Goal: Check status: Check status

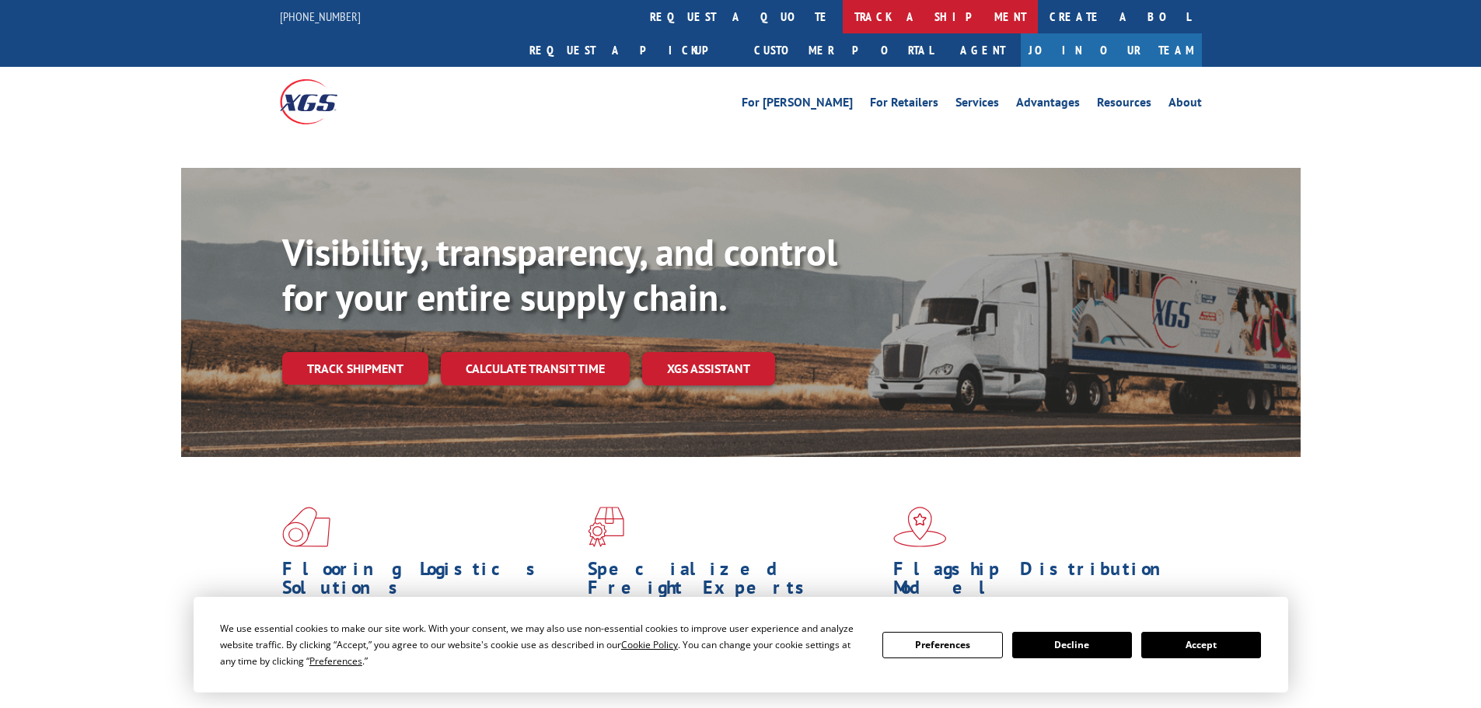
click at [843, 20] on link "track a shipment" at bounding box center [940, 16] width 195 height 33
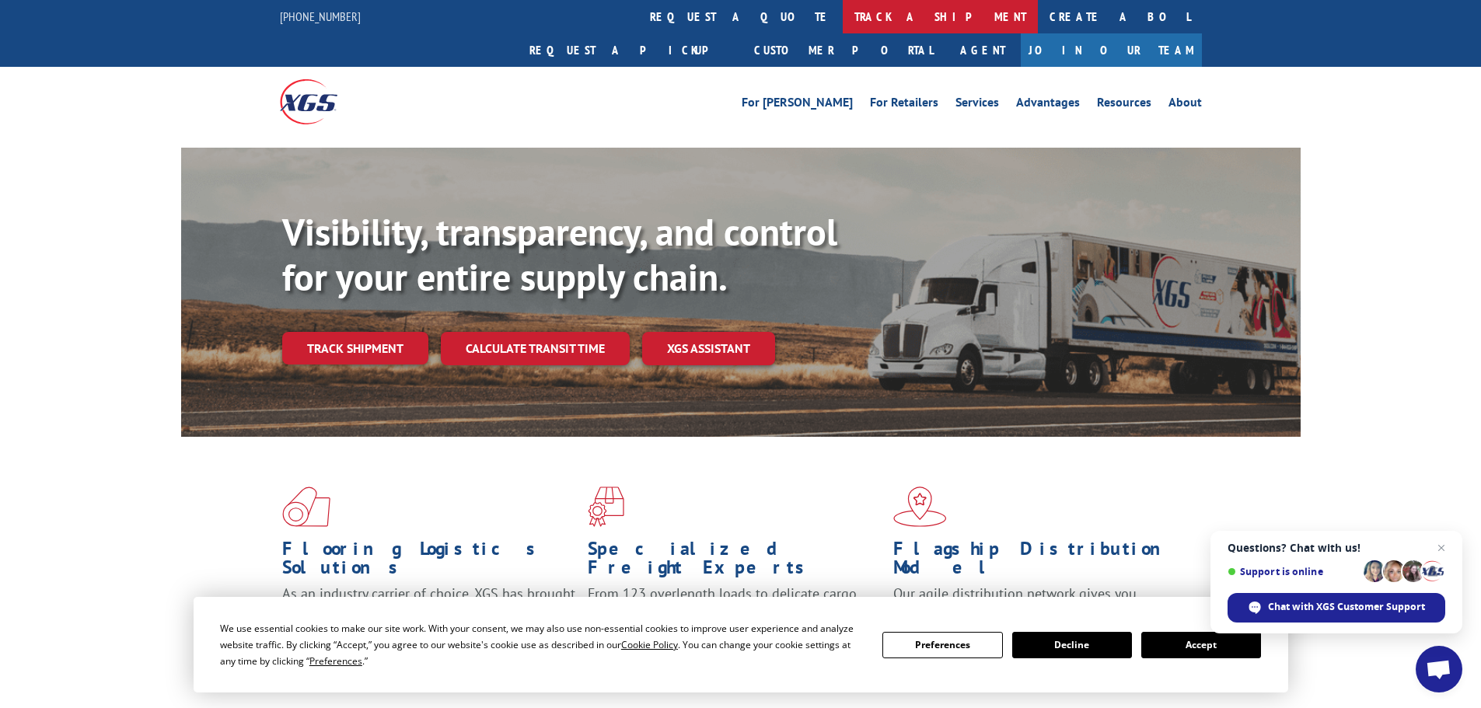
click at [843, 18] on link "track a shipment" at bounding box center [940, 16] width 195 height 33
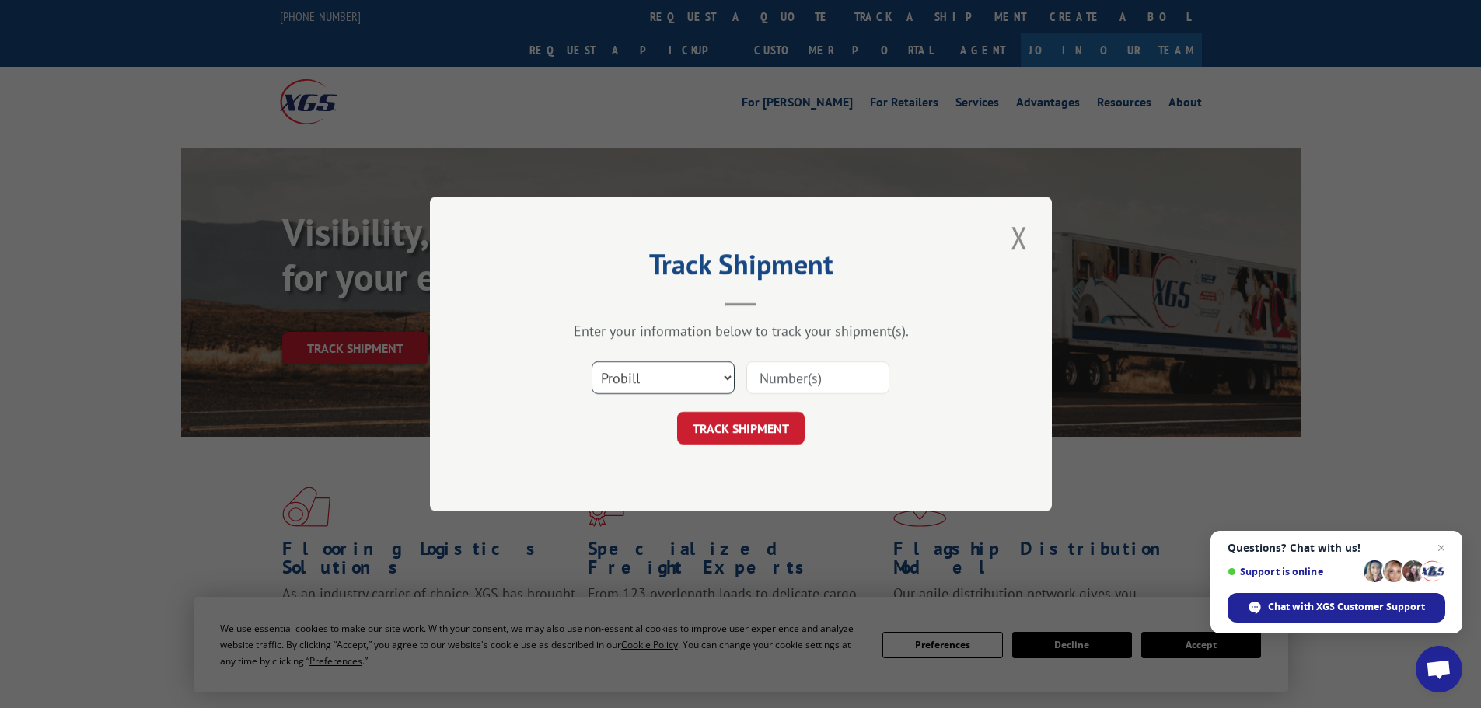
click at [679, 379] on select "Select category... Probill BOL PO" at bounding box center [663, 377] width 143 height 33
select select "po"
click at [592, 361] on select "Select category... Probill BOL PO" at bounding box center [663, 377] width 143 height 33
click at [757, 379] on input at bounding box center [817, 377] width 143 height 33
type input "40535116"
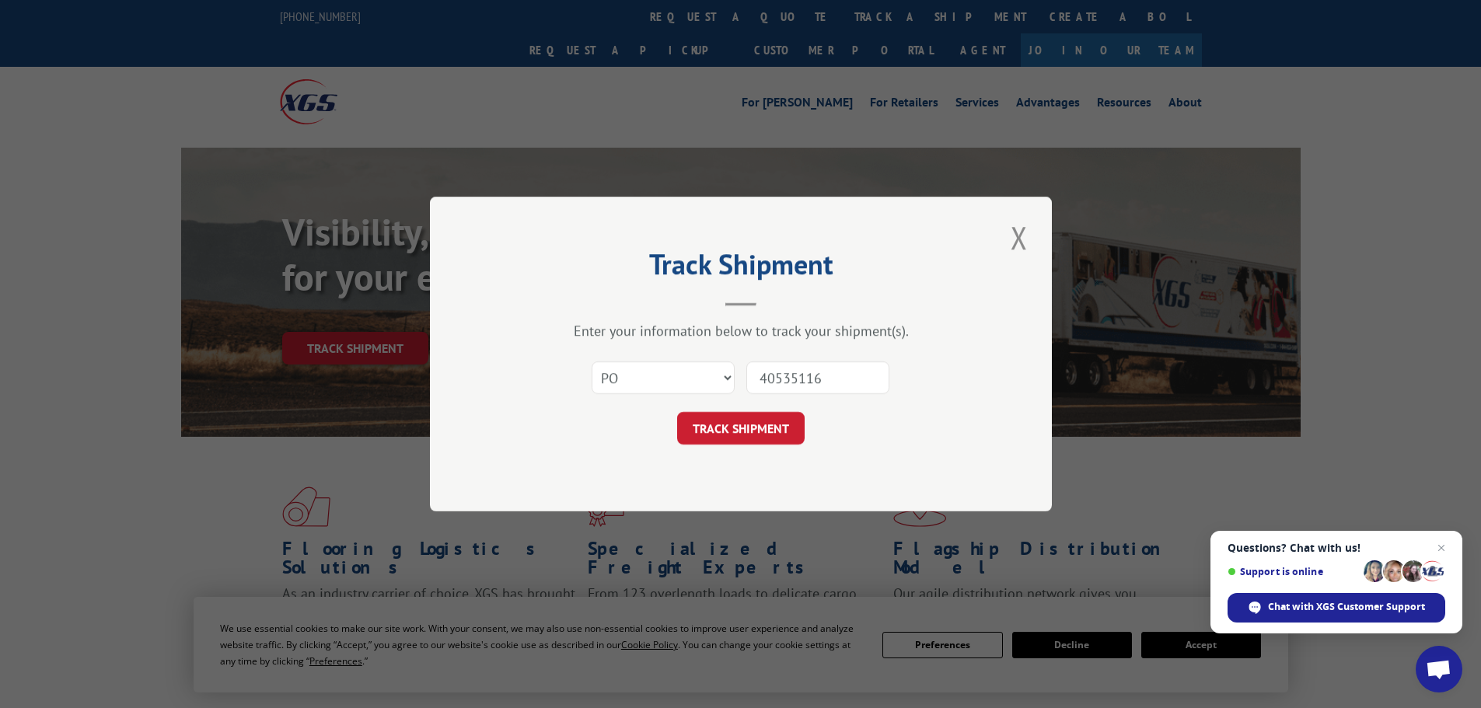
click button "TRACK SHIPMENT" at bounding box center [740, 428] width 127 height 33
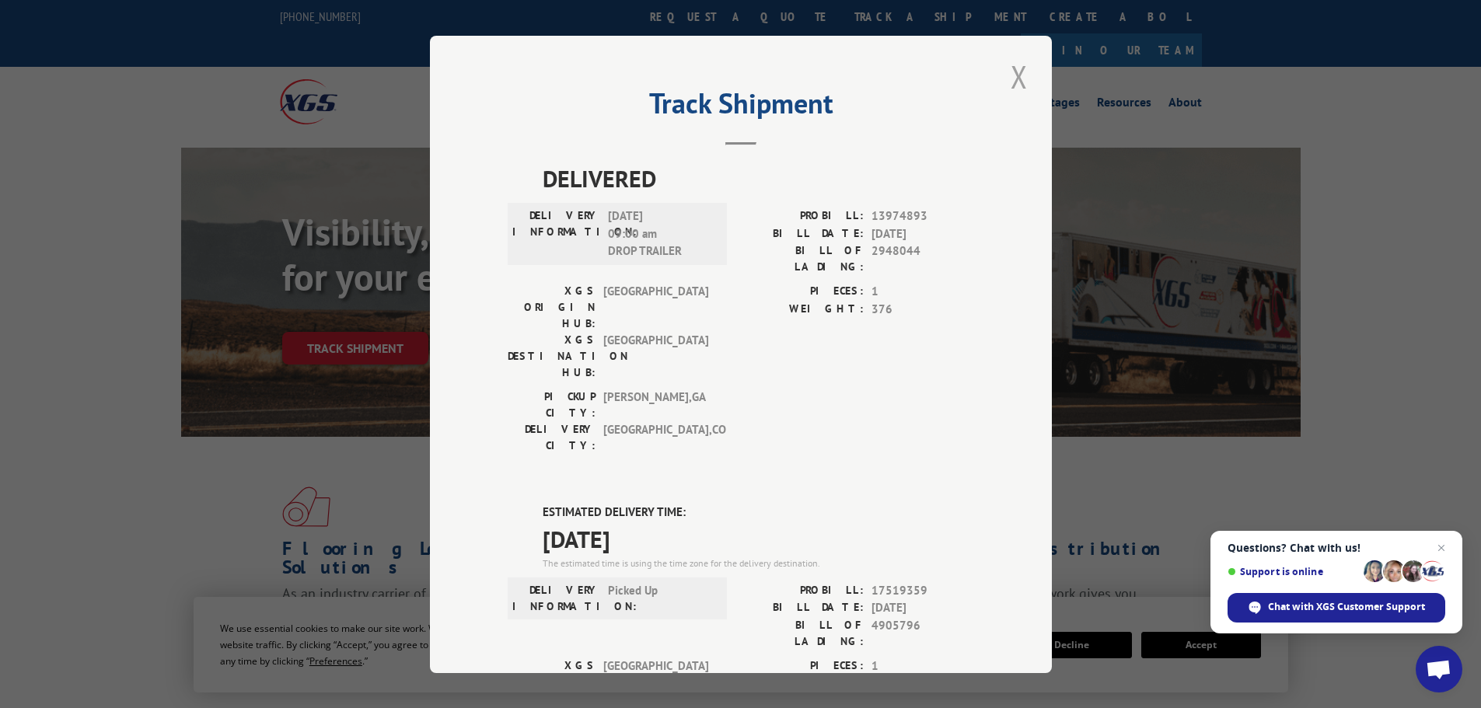
click at [1012, 73] on button "Close modal" at bounding box center [1019, 76] width 26 height 43
